Goal: Task Accomplishment & Management: Manage account settings

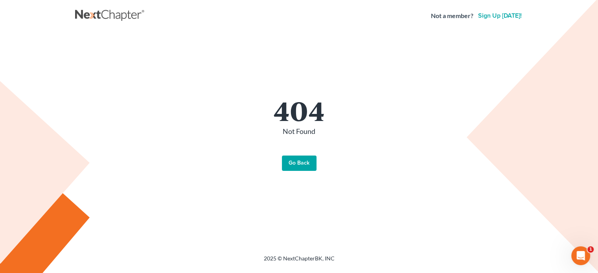
click at [295, 166] on link "Go Back" at bounding box center [299, 164] width 35 height 16
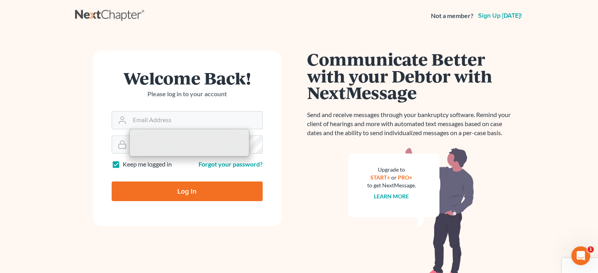
type input "jwstamper@aol.com"
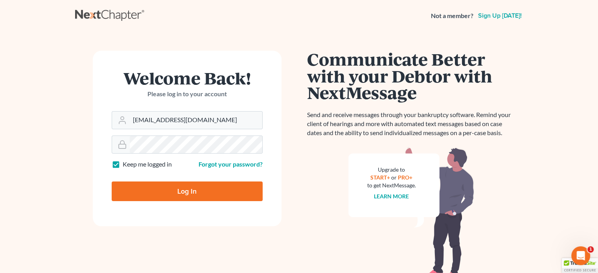
click at [180, 193] on input "Log In" at bounding box center [187, 192] width 151 height 20
type input "Thinking..."
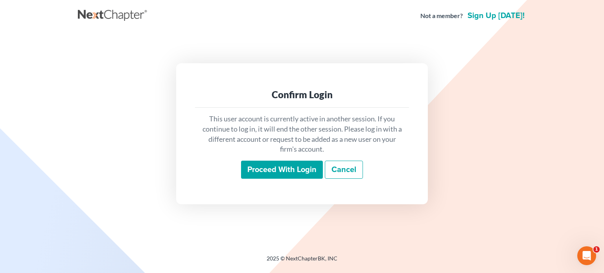
click at [277, 172] on input "Proceed with login" at bounding box center [282, 170] width 82 height 18
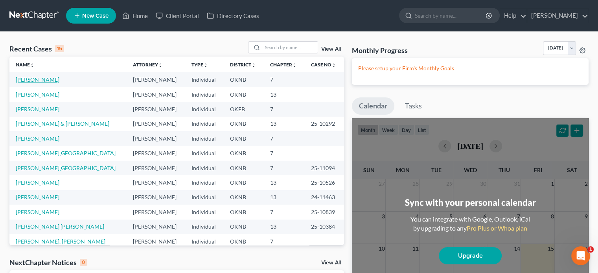
click at [46, 80] on link "[PERSON_NAME]" at bounding box center [38, 79] width 44 height 7
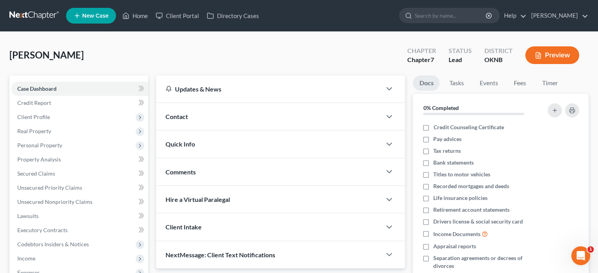
scroll to position [118, 0]
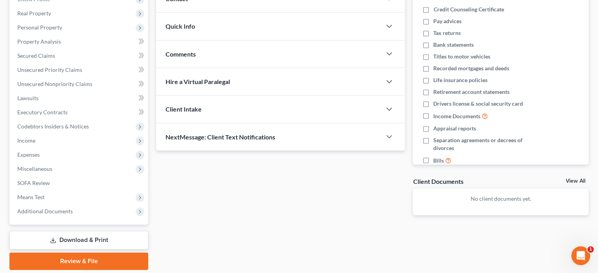
click at [115, 239] on link "Download & Print" at bounding box center [78, 240] width 139 height 18
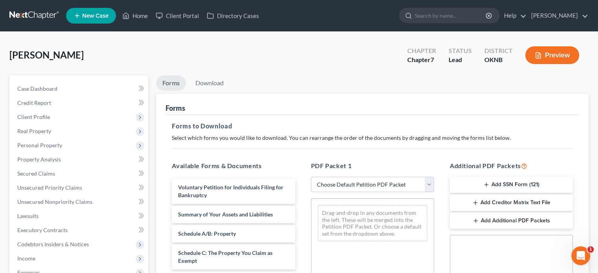
scroll to position [79, 0]
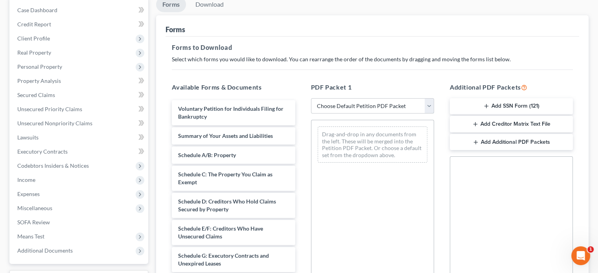
click at [431, 107] on select "Choose Default Petition PDF Packet Complete Bankruptcy Petition (all forms and …" at bounding box center [372, 106] width 123 height 16
select select "0"
click at [311, 98] on select "Choose Default Petition PDF Packet Complete Bankruptcy Petition (all forms and …" at bounding box center [372, 106] width 123 height 16
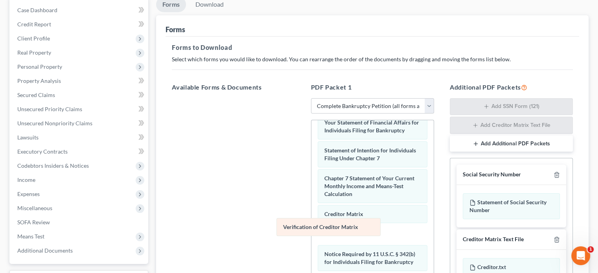
scroll to position [273, 0]
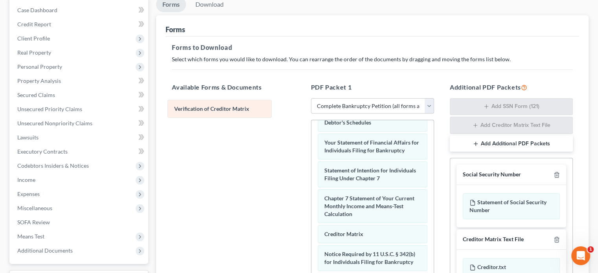
drag, startPoint x: 368, startPoint y: 228, endPoint x: 218, endPoint y: 110, distance: 190.4
click at [311, 110] on div "Verification of Creditor Matrix Voluntary Petition for Individuals Filing for B…" at bounding box center [372, 98] width 122 height 476
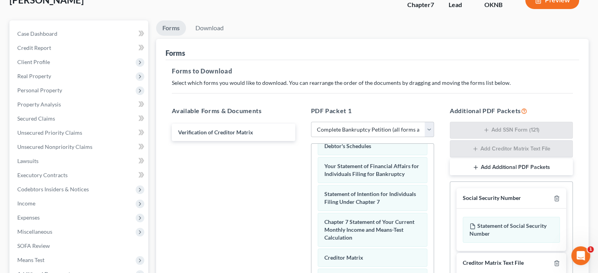
scroll to position [16, 0]
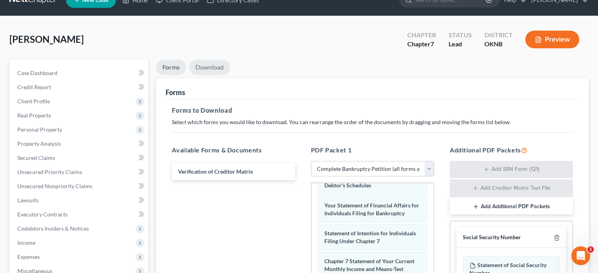
click at [220, 68] on link "Download" at bounding box center [209, 67] width 41 height 15
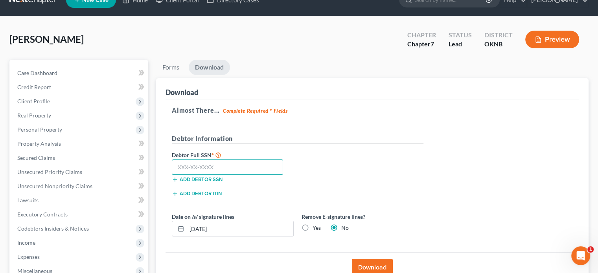
click at [176, 166] on input "text" at bounding box center [227, 168] width 111 height 16
type input "448-92-0183"
click at [372, 264] on button "Download" at bounding box center [372, 267] width 41 height 17
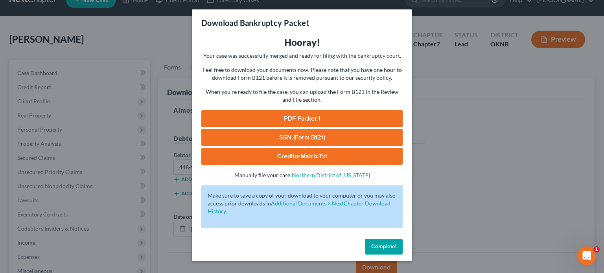
click at [381, 248] on span "Complete!" at bounding box center [383, 246] width 25 height 7
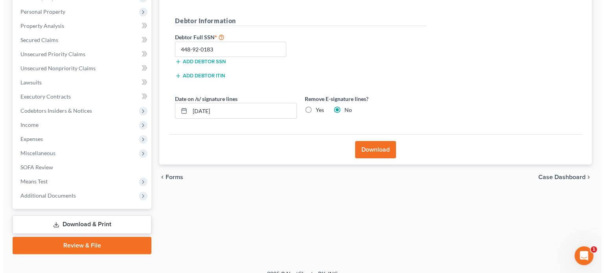
scroll to position [0, 0]
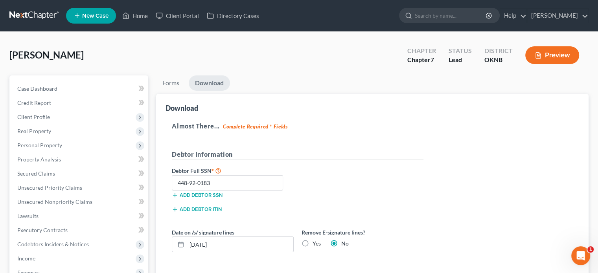
click at [547, 54] on button "Preview" at bounding box center [552, 55] width 54 height 18
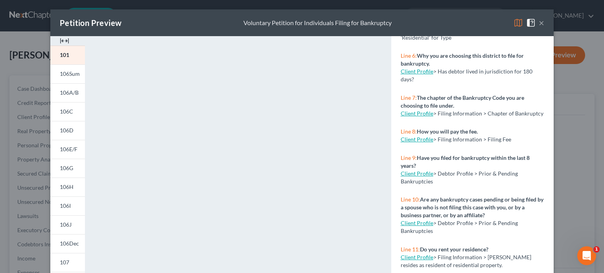
scroll to position [236, 0]
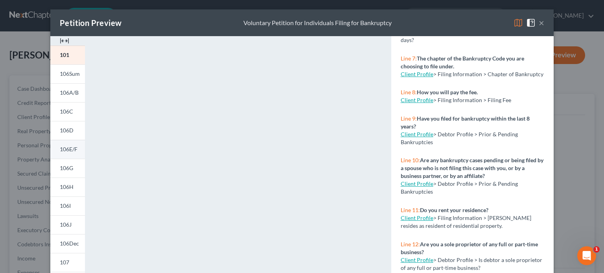
click at [69, 151] on span "106E/F" at bounding box center [69, 149] width 18 height 7
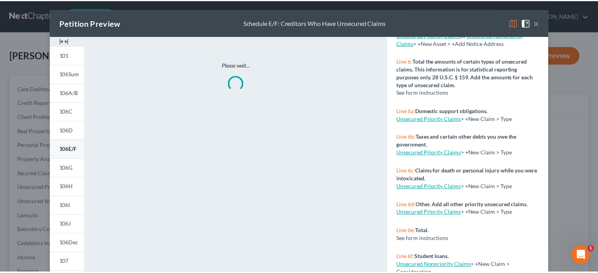
scroll to position [230, 0]
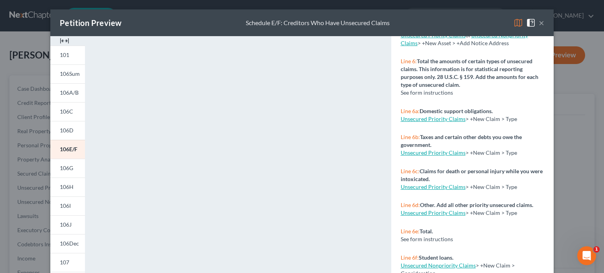
click at [539, 22] on button "×" at bounding box center [542, 22] width 6 height 9
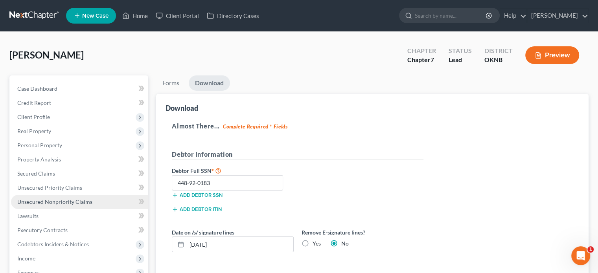
click at [94, 206] on link "Unsecured Nonpriority Claims" at bounding box center [79, 202] width 137 height 14
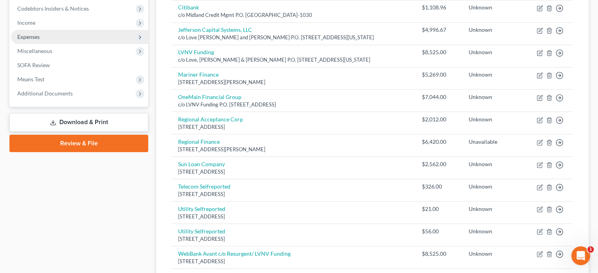
scroll to position [315, 0]
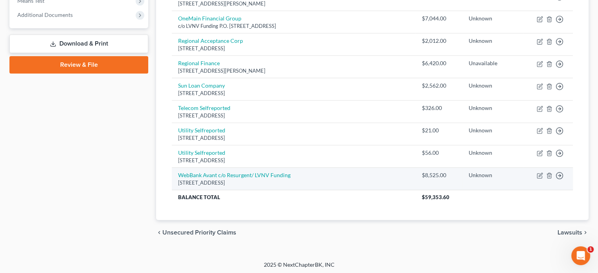
click at [201, 179] on div "[STREET_ADDRESS]" at bounding box center [293, 182] width 231 height 7
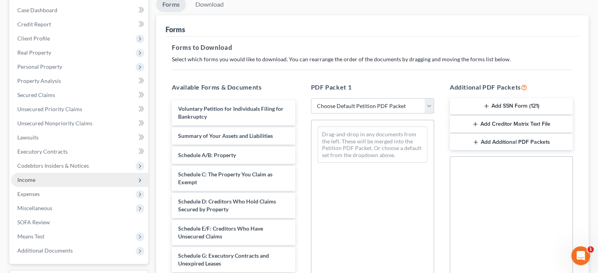
scroll to position [118, 0]
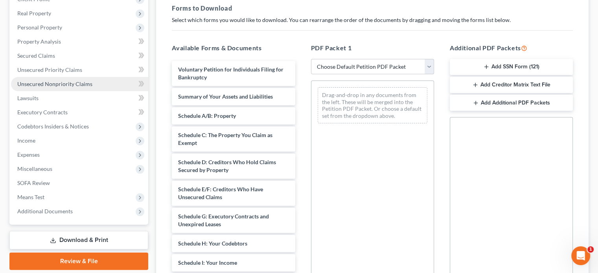
click at [65, 88] on link "Unsecured Nonpriority Claims" at bounding box center [79, 84] width 137 height 14
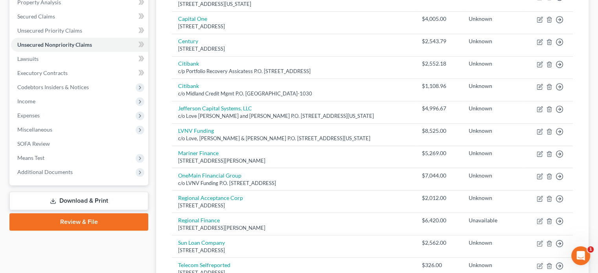
scroll to position [315, 0]
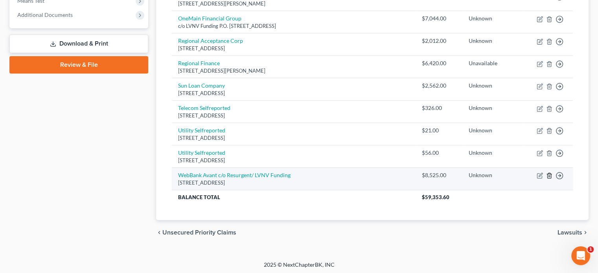
click at [550, 174] on icon "button" at bounding box center [549, 176] width 6 height 6
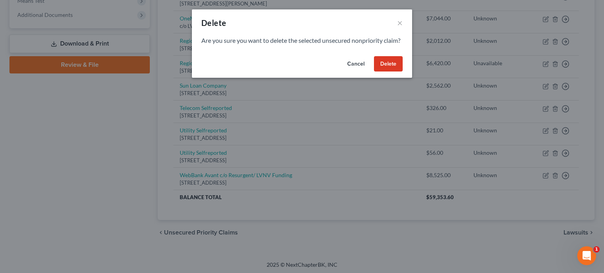
click at [384, 72] on button "Delete" at bounding box center [388, 64] width 29 height 16
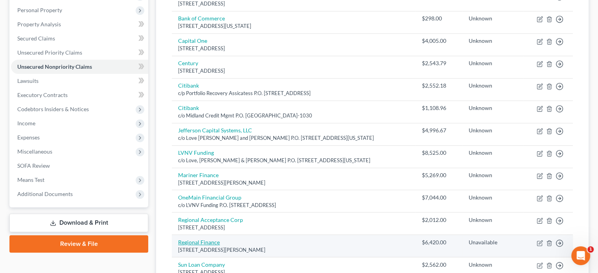
scroll to position [96, 0]
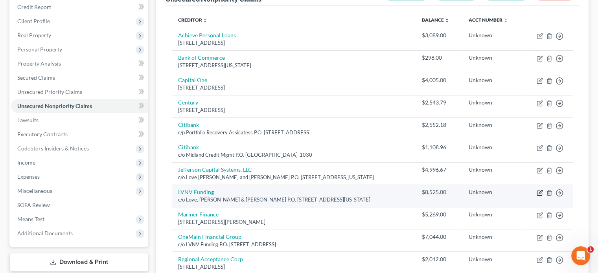
click at [541, 190] on icon "button" at bounding box center [541, 192] width 4 height 4
select select "37"
select select "10"
select select "0"
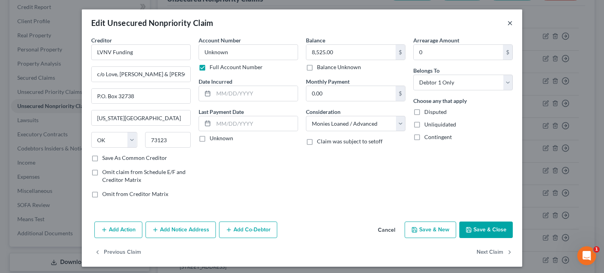
click at [507, 25] on button "×" at bounding box center [510, 22] width 6 height 9
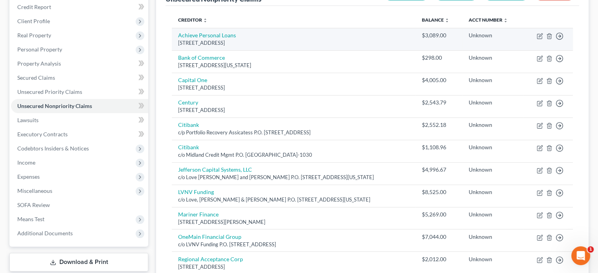
scroll to position [57, 0]
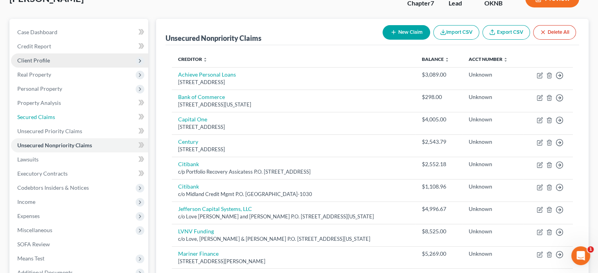
click at [70, 116] on link "Secured Claims" at bounding box center [79, 117] width 137 height 14
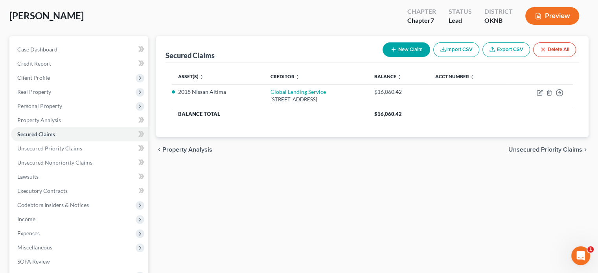
scroll to position [79, 0]
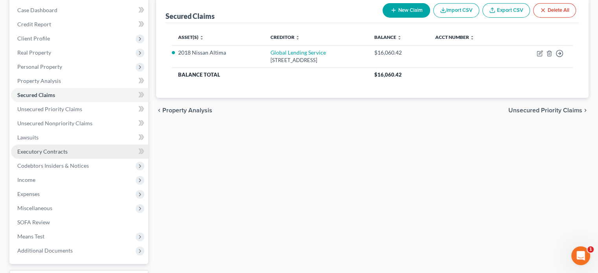
click at [57, 152] on span "Executory Contracts" at bounding box center [42, 151] width 50 height 7
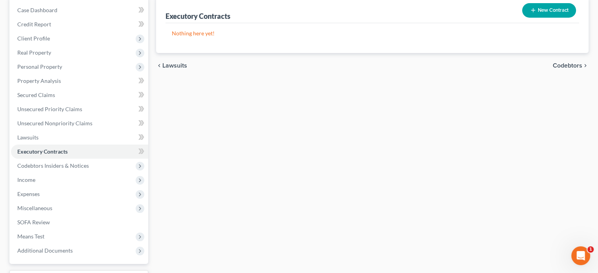
scroll to position [118, 0]
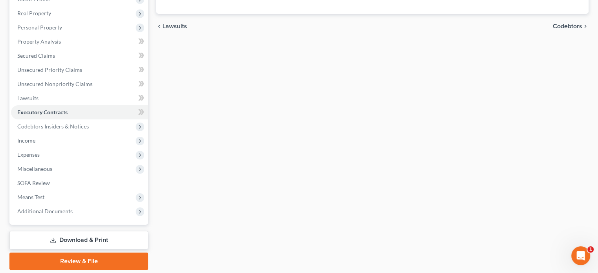
click at [93, 239] on link "Download & Print" at bounding box center [78, 240] width 139 height 18
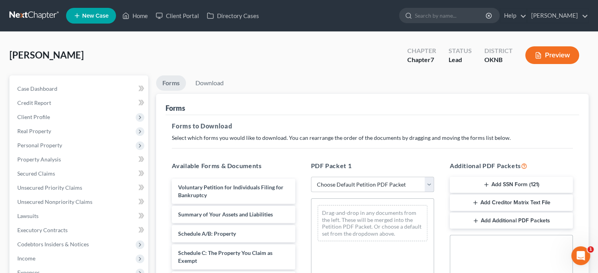
click at [431, 185] on select "Choose Default Petition PDF Packet Complete Bankruptcy Petition (all forms and …" at bounding box center [372, 185] width 123 height 16
select select "0"
click at [311, 177] on select "Choose Default Petition PDF Packet Complete Bankruptcy Petition (all forms and …" at bounding box center [372, 185] width 123 height 16
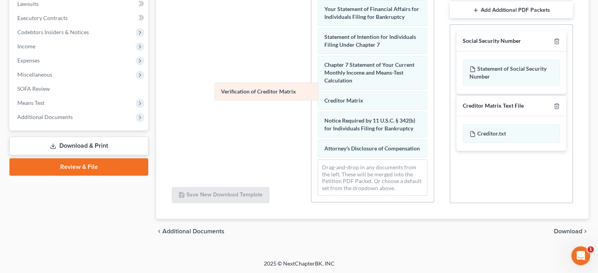
scroll to position [273, 0]
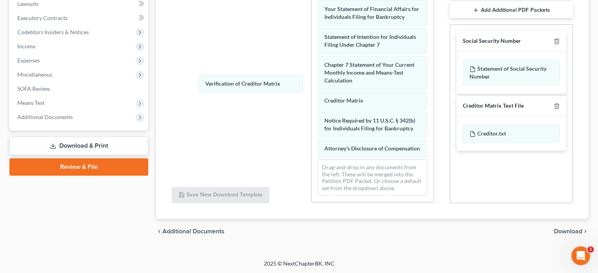
drag, startPoint x: 334, startPoint y: 94, endPoint x: 211, endPoint y: 83, distance: 124.0
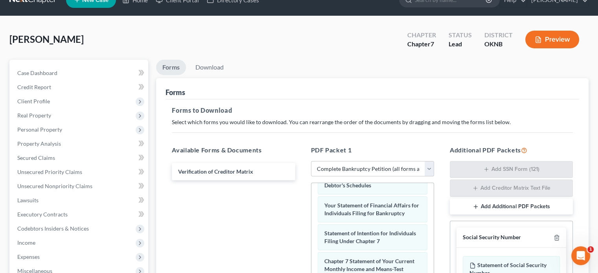
scroll to position [0, 0]
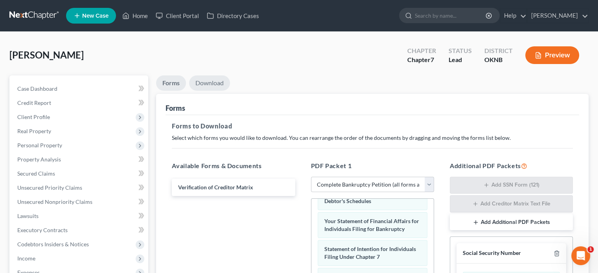
click at [215, 84] on link "Download" at bounding box center [209, 82] width 41 height 15
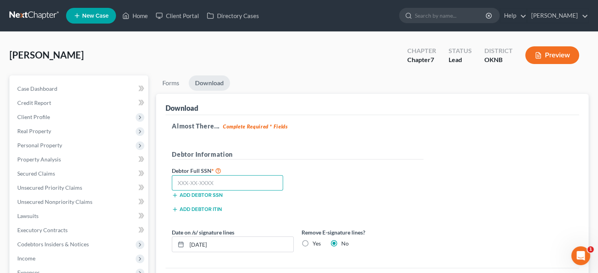
click at [178, 184] on input "text" at bounding box center [227, 183] width 111 height 16
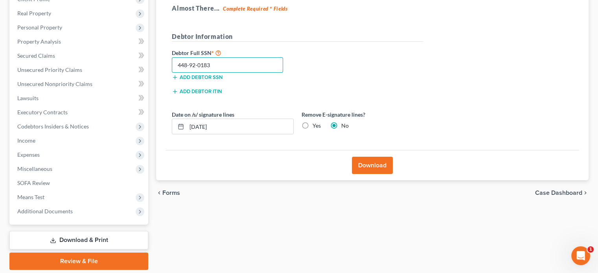
type input "448-92-0183"
click at [361, 165] on button "Download" at bounding box center [372, 165] width 41 height 17
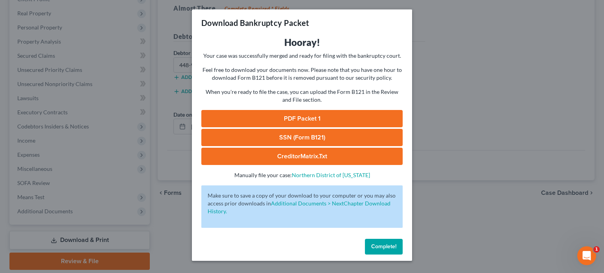
click at [387, 245] on span "Complete!" at bounding box center [383, 246] width 25 height 7
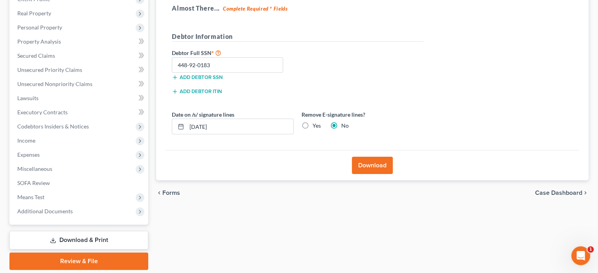
scroll to position [144, 0]
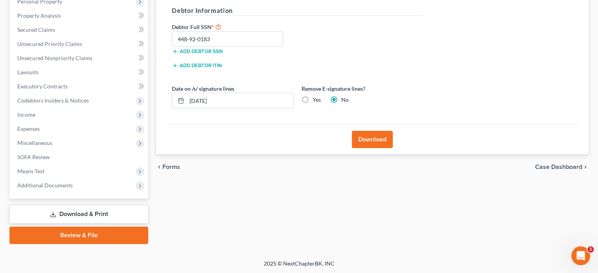
click at [120, 236] on link "Review & File" at bounding box center [78, 235] width 139 height 17
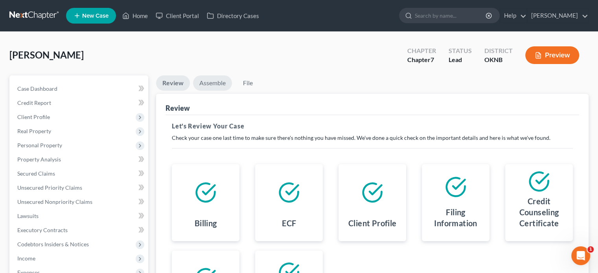
click at [210, 84] on link "Assemble" at bounding box center [212, 82] width 39 height 15
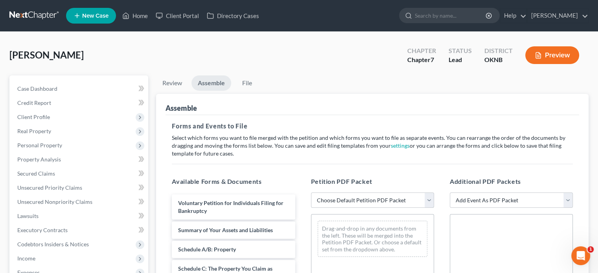
click at [429, 201] on select "Choose Default Petition PDF Packet Emergency Filing (Voluntary Petition and Cre…" at bounding box center [372, 201] width 123 height 16
select select "1"
click at [311, 193] on select "Choose Default Petition PDF Packet Emergency Filing (Voluntary Petition and Cre…" at bounding box center [372, 201] width 123 height 16
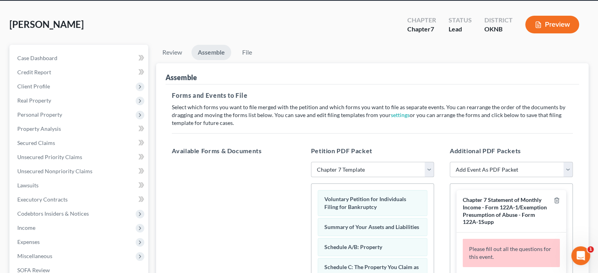
scroll to position [188, 0]
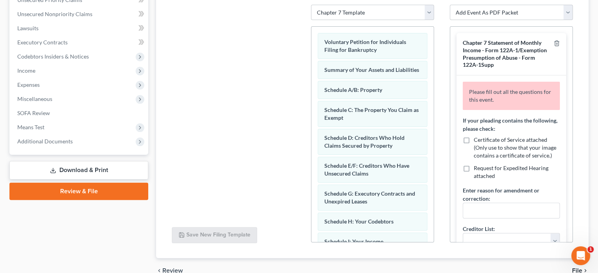
click at [118, 170] on link "Download & Print" at bounding box center [78, 170] width 139 height 18
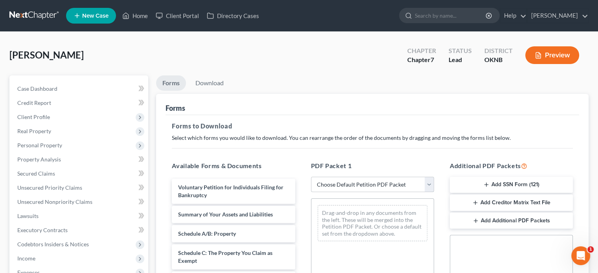
click at [426, 184] on select "Choose Default Petition PDF Packet Complete Bankruptcy Petition (all forms and …" at bounding box center [372, 185] width 123 height 16
select select "0"
click at [311, 177] on select "Choose Default Petition PDF Packet Complete Bankruptcy Petition (all forms and …" at bounding box center [372, 185] width 123 height 16
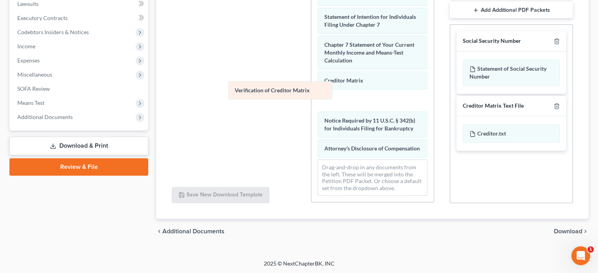
scroll to position [273, 0]
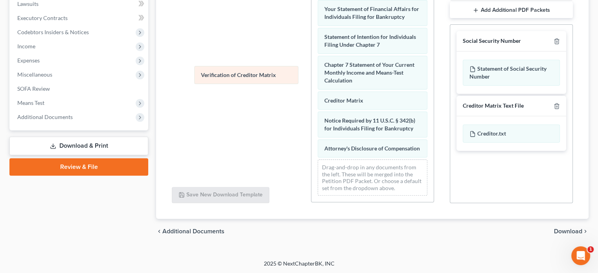
drag, startPoint x: 350, startPoint y: 92, endPoint x: 228, endPoint y: 74, distance: 124.1
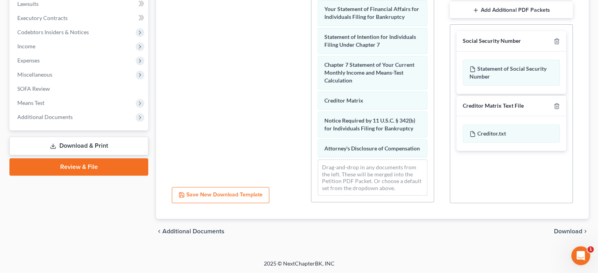
scroll to position [0, 0]
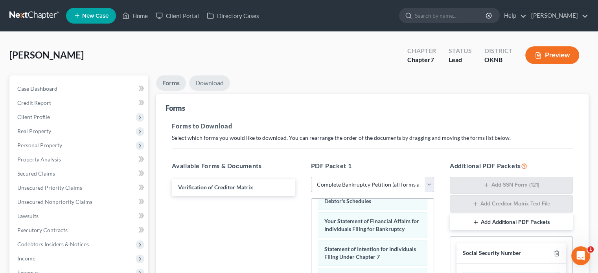
click at [217, 86] on link "Download" at bounding box center [209, 82] width 41 height 15
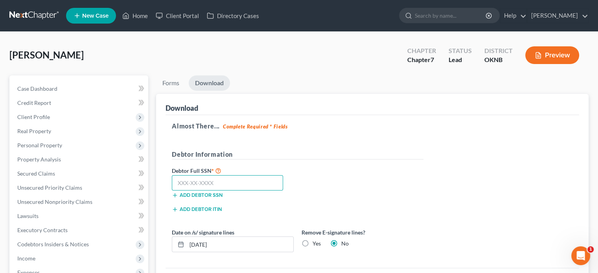
click at [176, 186] on input "text" at bounding box center [227, 183] width 111 height 16
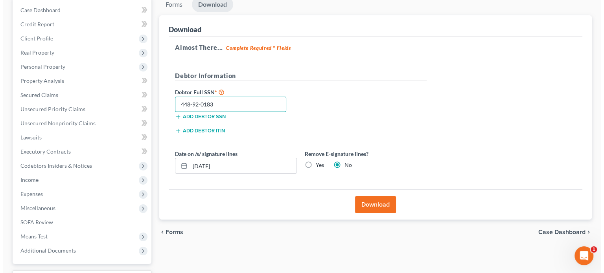
scroll to position [144, 0]
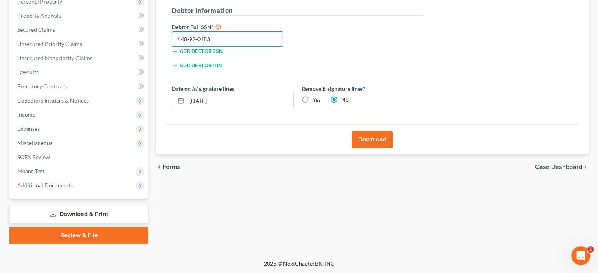
type input "448-92-0183"
click at [368, 141] on button "Download" at bounding box center [372, 139] width 41 height 17
